Goal: Navigation & Orientation: Find specific page/section

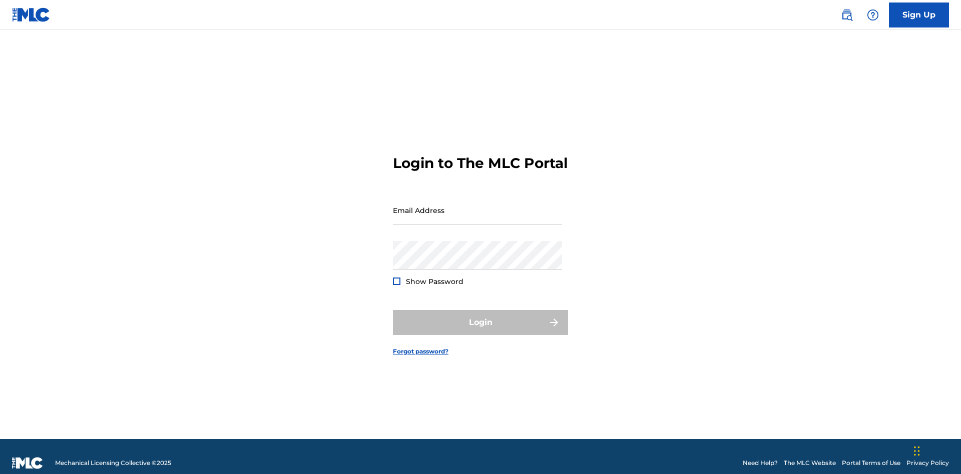
scroll to position [13, 0]
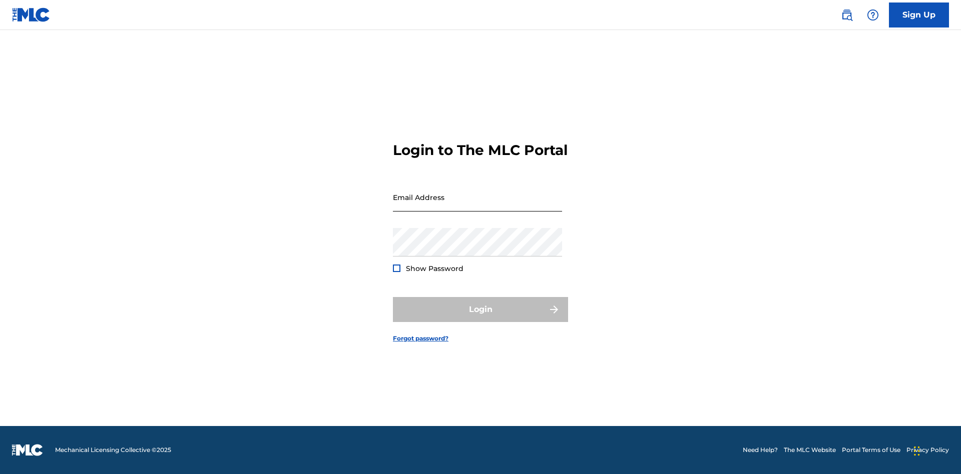
click at [477, 206] on input "Email Address" at bounding box center [477, 197] width 169 height 29
type input "Duke.McTesterson@gmail.com"
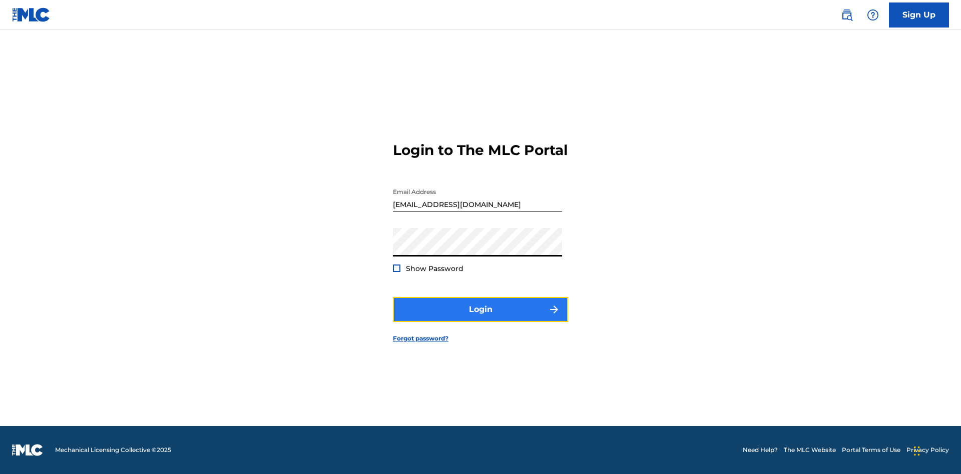
click at [480, 318] on button "Login" at bounding box center [480, 309] width 175 height 25
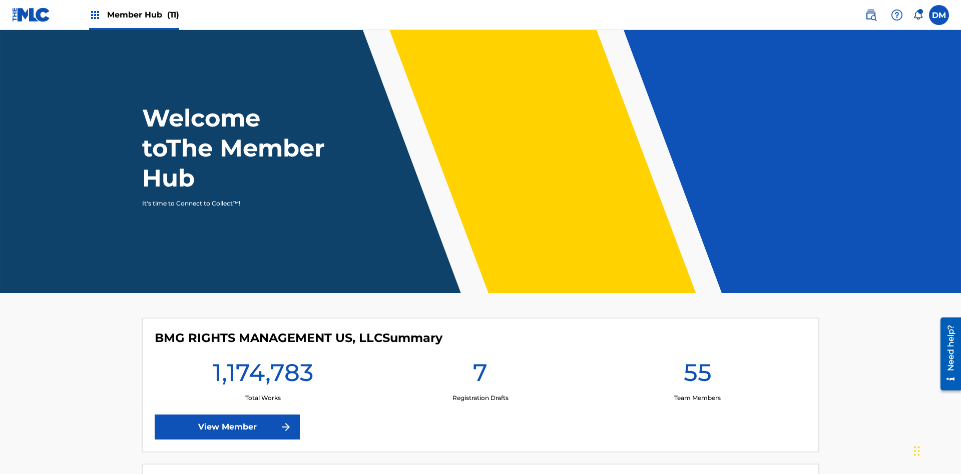
click at [134, 15] on span "Member Hub (11)" at bounding box center [143, 15] width 72 height 12
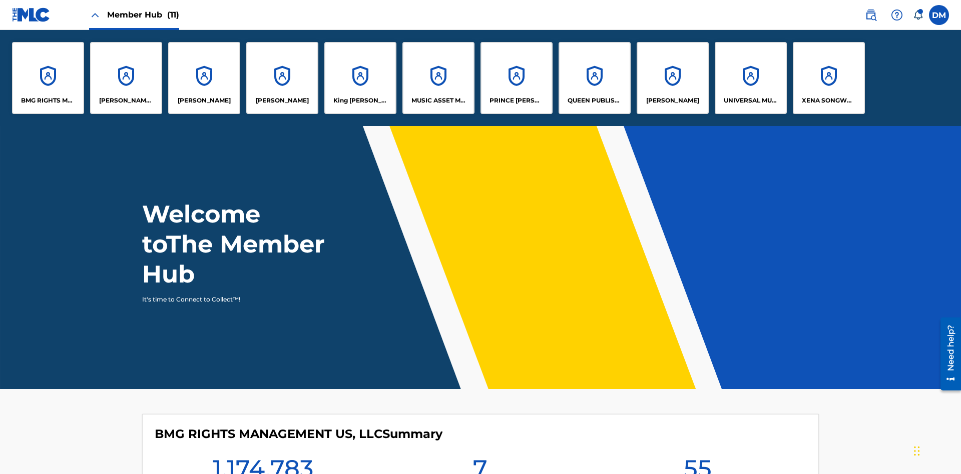
scroll to position [36, 0]
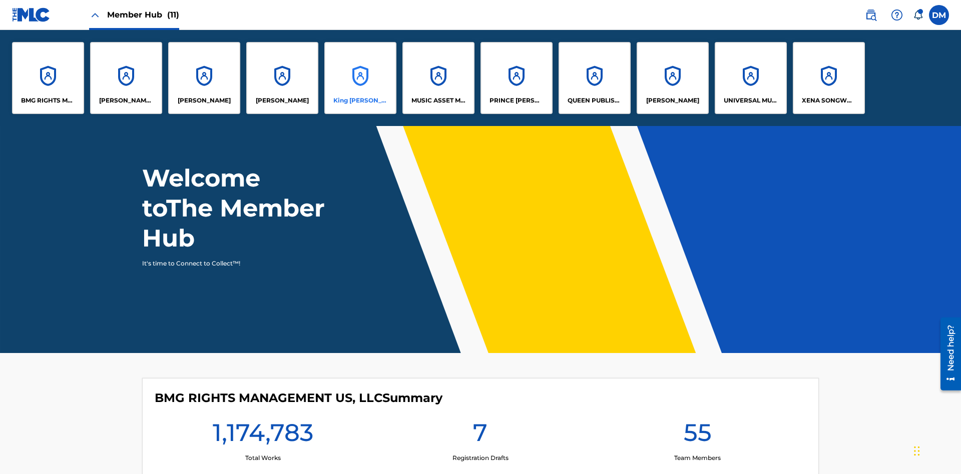
click at [360, 101] on p "King McTesterson" at bounding box center [360, 100] width 55 height 9
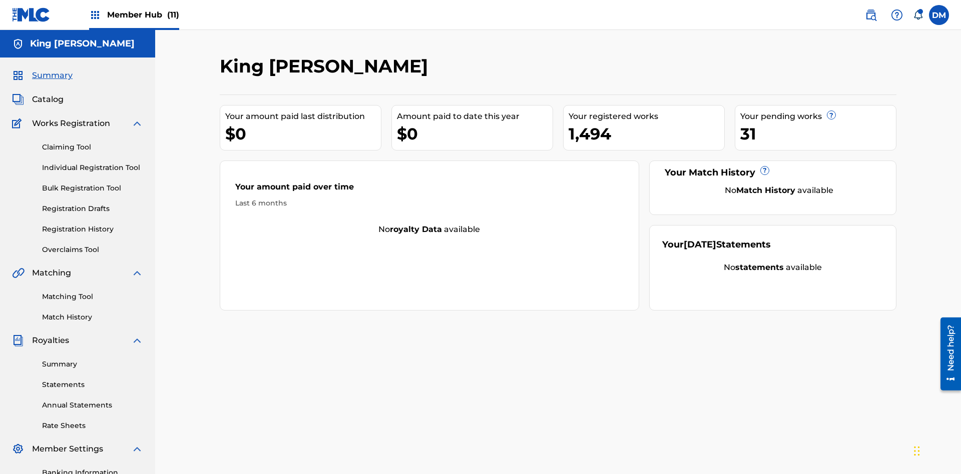
scroll to position [146, 0]
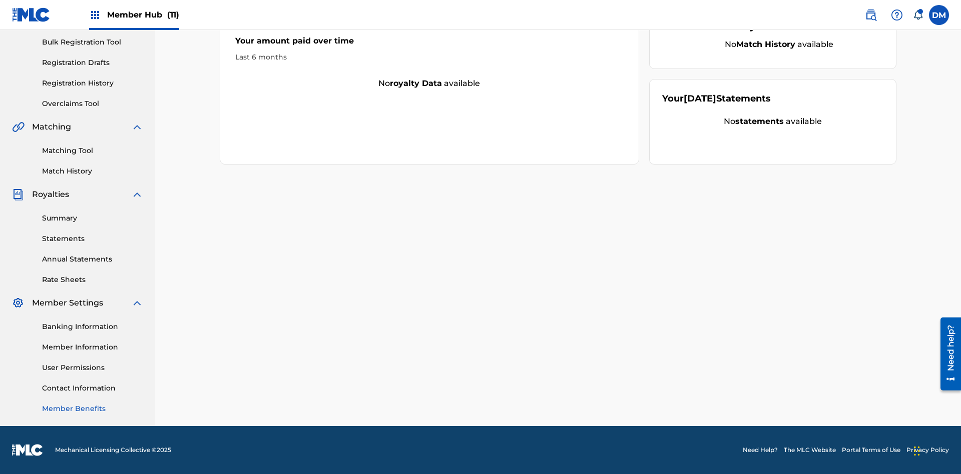
click at [93, 409] on link "Member Benefits" at bounding box center [92, 409] width 101 height 11
